Goal: Task Accomplishment & Management: Manage account settings

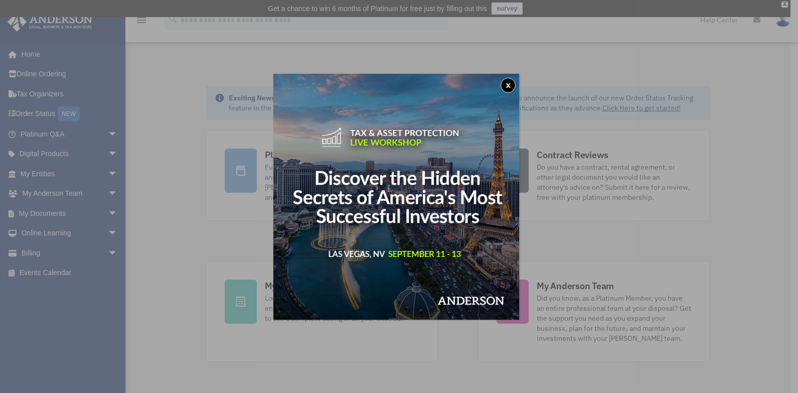
click at [42, 248] on div "x" at bounding box center [399, 196] width 798 height 393
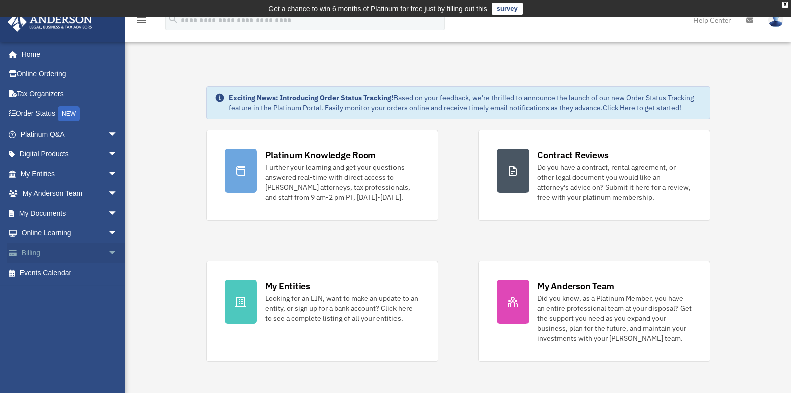
click at [37, 249] on link "Billing arrow_drop_down" at bounding box center [70, 253] width 126 height 20
click at [108, 251] on span "arrow_drop_down" at bounding box center [118, 253] width 20 height 21
click at [73, 290] on link "Past Invoices" at bounding box center [73, 293] width 119 height 20
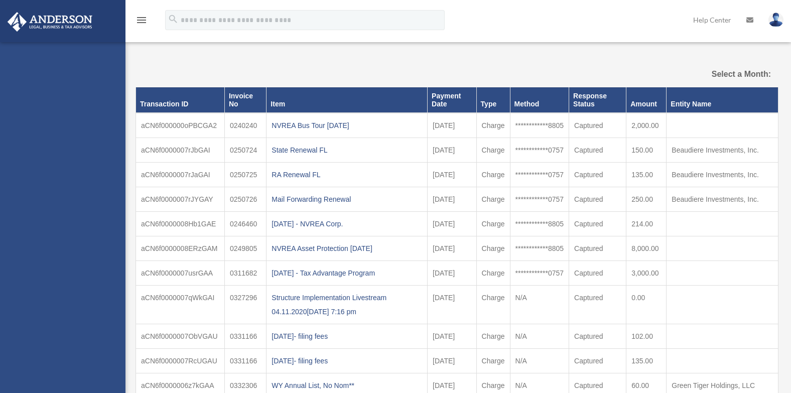
select select
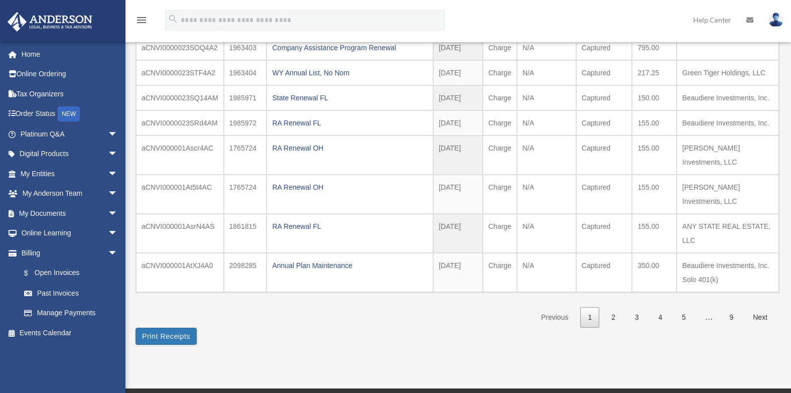
scroll to position [195, 0]
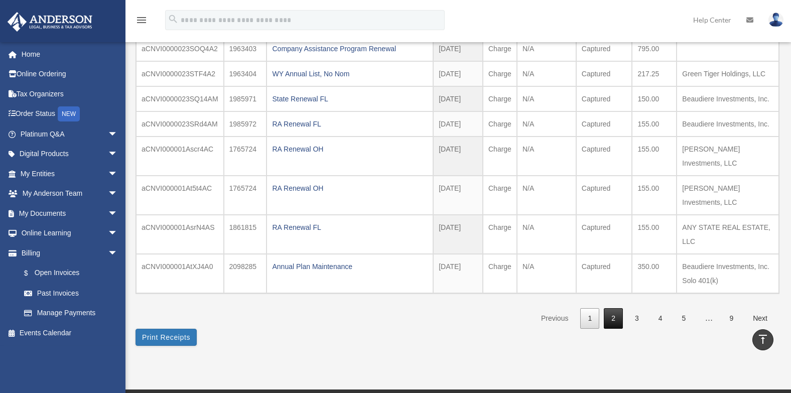
click at [613, 316] on link "2" at bounding box center [613, 318] width 19 height 21
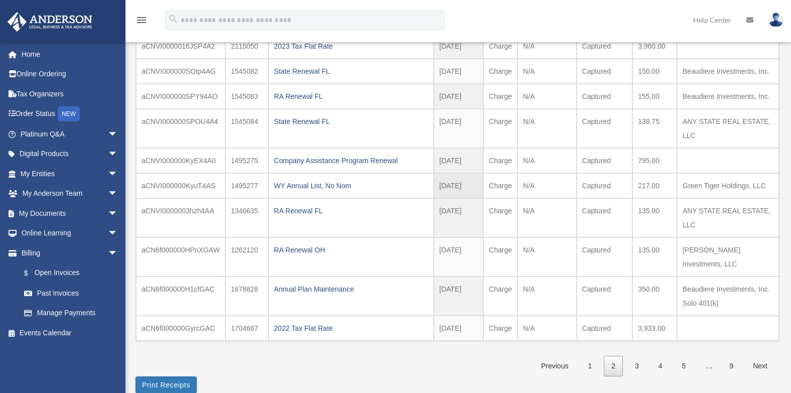
scroll to position [135, 0]
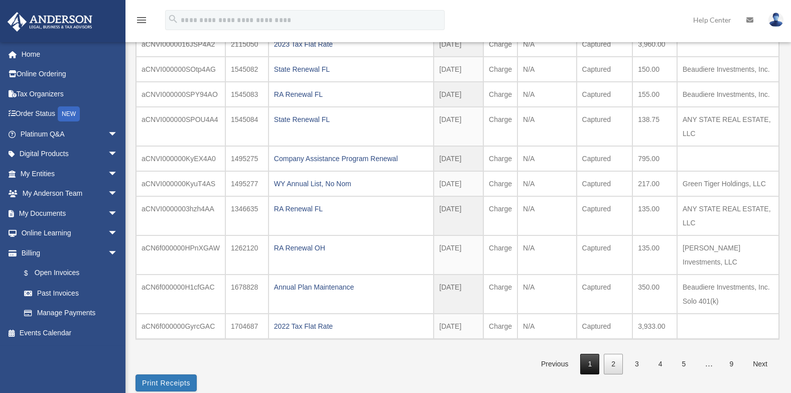
click at [592, 358] on link "1" at bounding box center [589, 364] width 19 height 21
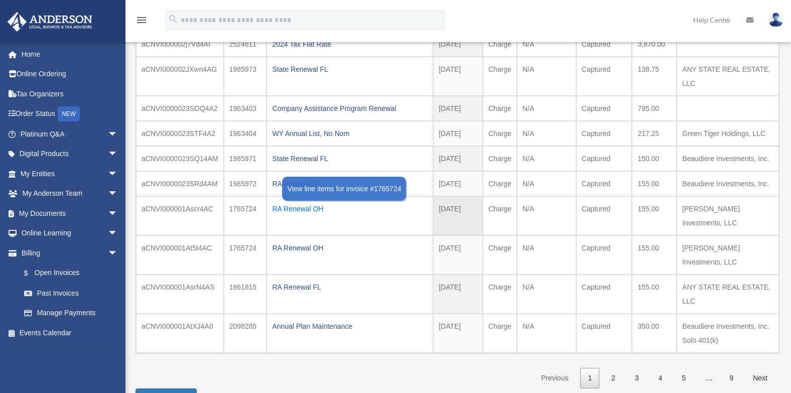
click at [313, 206] on div "RA Renewal OH" at bounding box center [350, 209] width 156 height 14
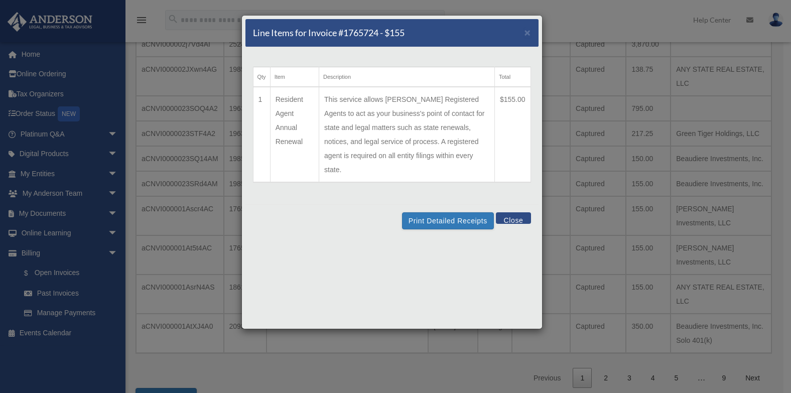
click at [510, 212] on button "Close" at bounding box center [513, 218] width 35 height 12
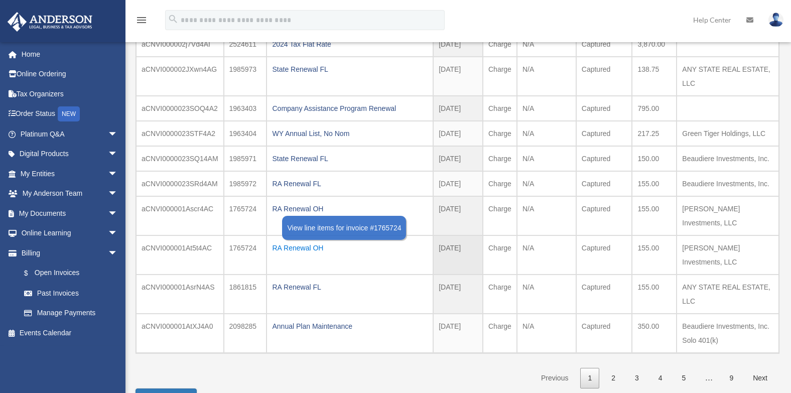
click at [312, 247] on div "RA Renewal OH" at bounding box center [350, 248] width 156 height 14
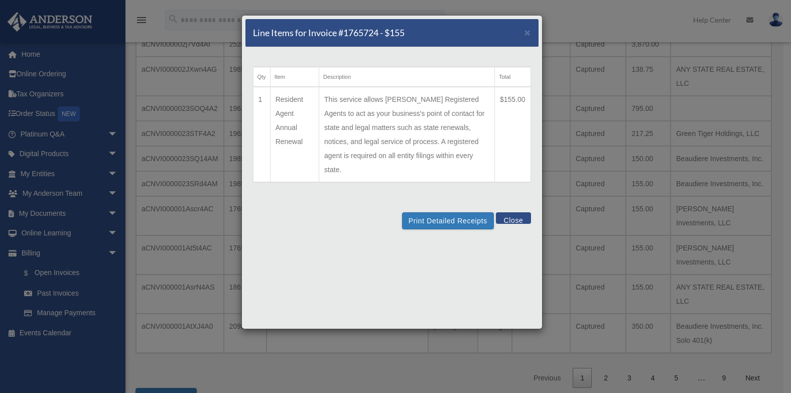
click at [512, 212] on button "Close" at bounding box center [513, 218] width 35 height 12
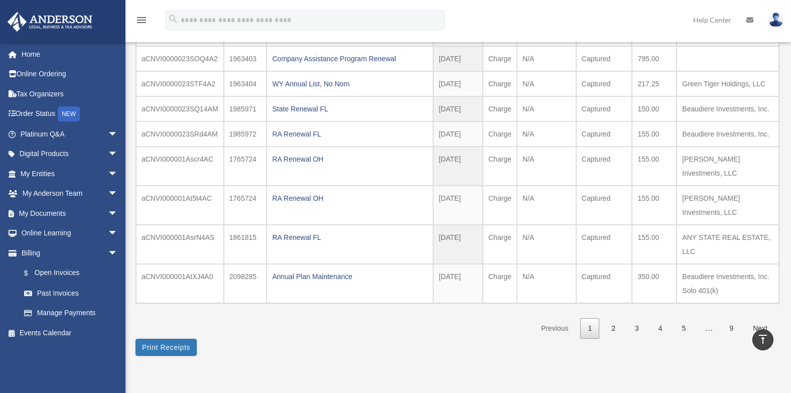
scroll to position [184, 0]
click at [617, 325] on link "2" at bounding box center [613, 329] width 19 height 21
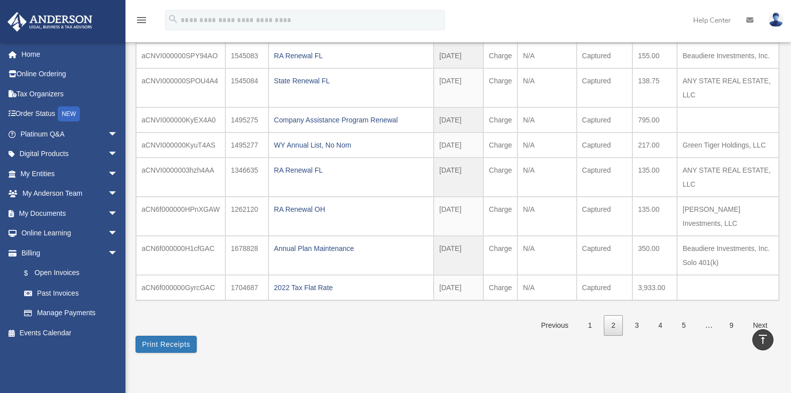
scroll to position [173, 0]
click at [588, 322] on link "1" at bounding box center [589, 326] width 19 height 21
